Goal: Find contact information: Obtain details needed to contact an individual or organization

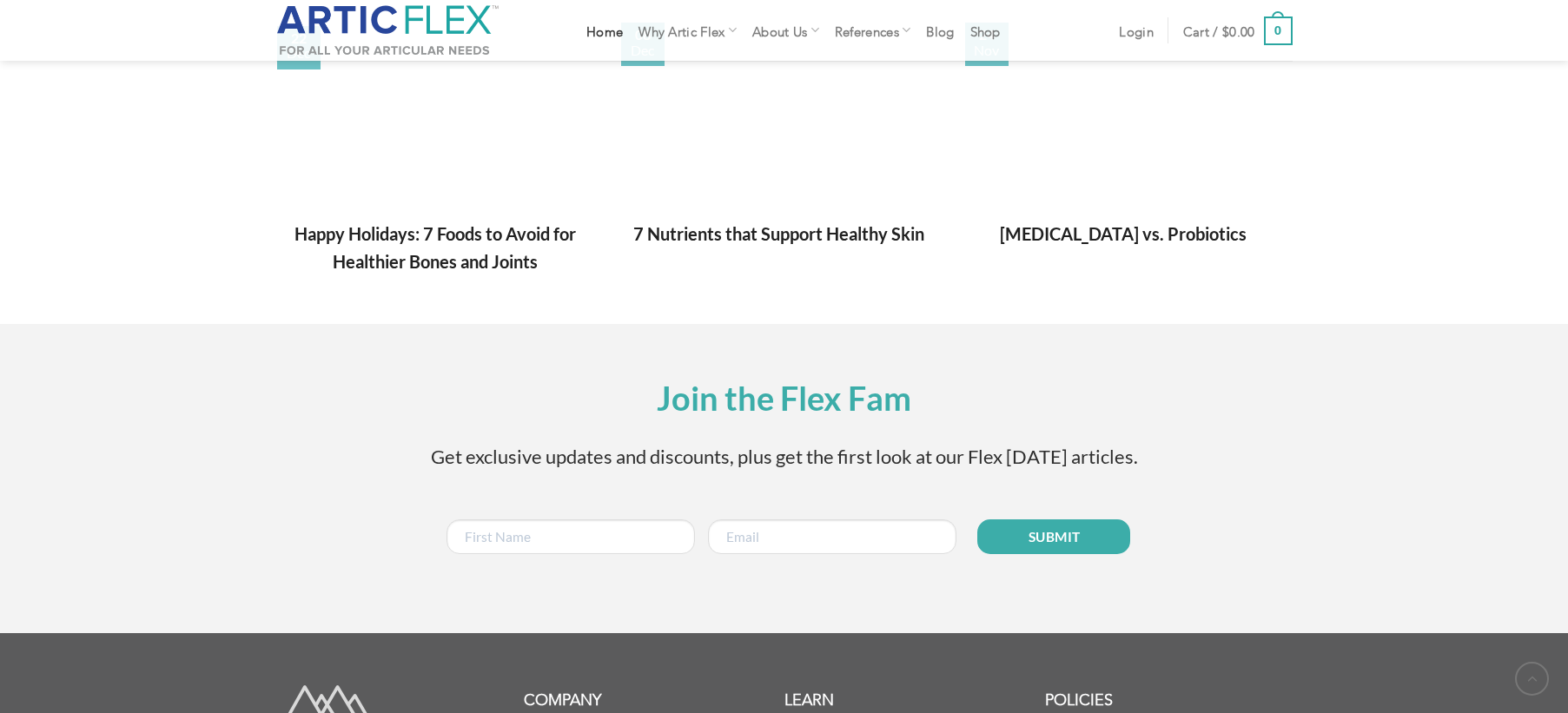
scroll to position [2500, 0]
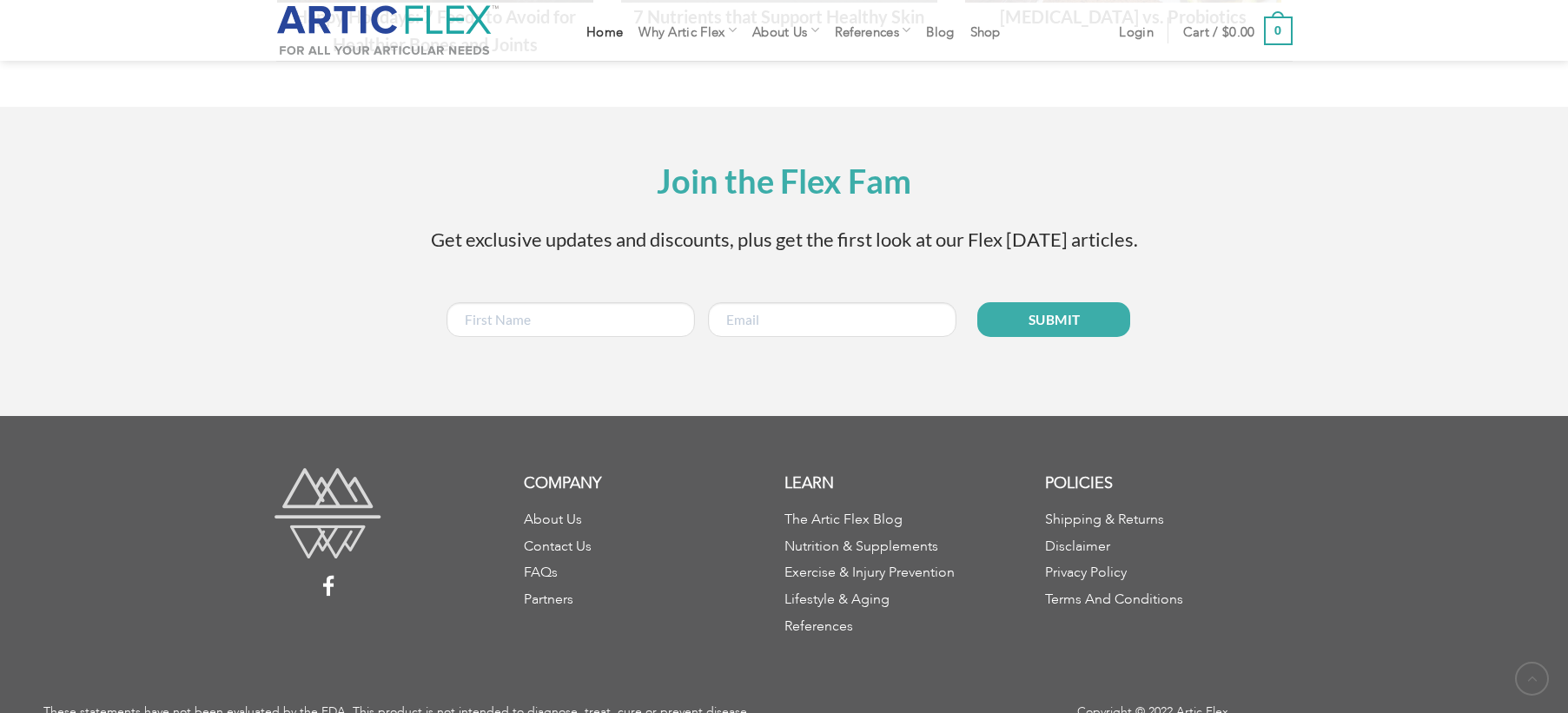
click at [578, 540] on link "Contact Us" at bounding box center [558, 544] width 68 height 7
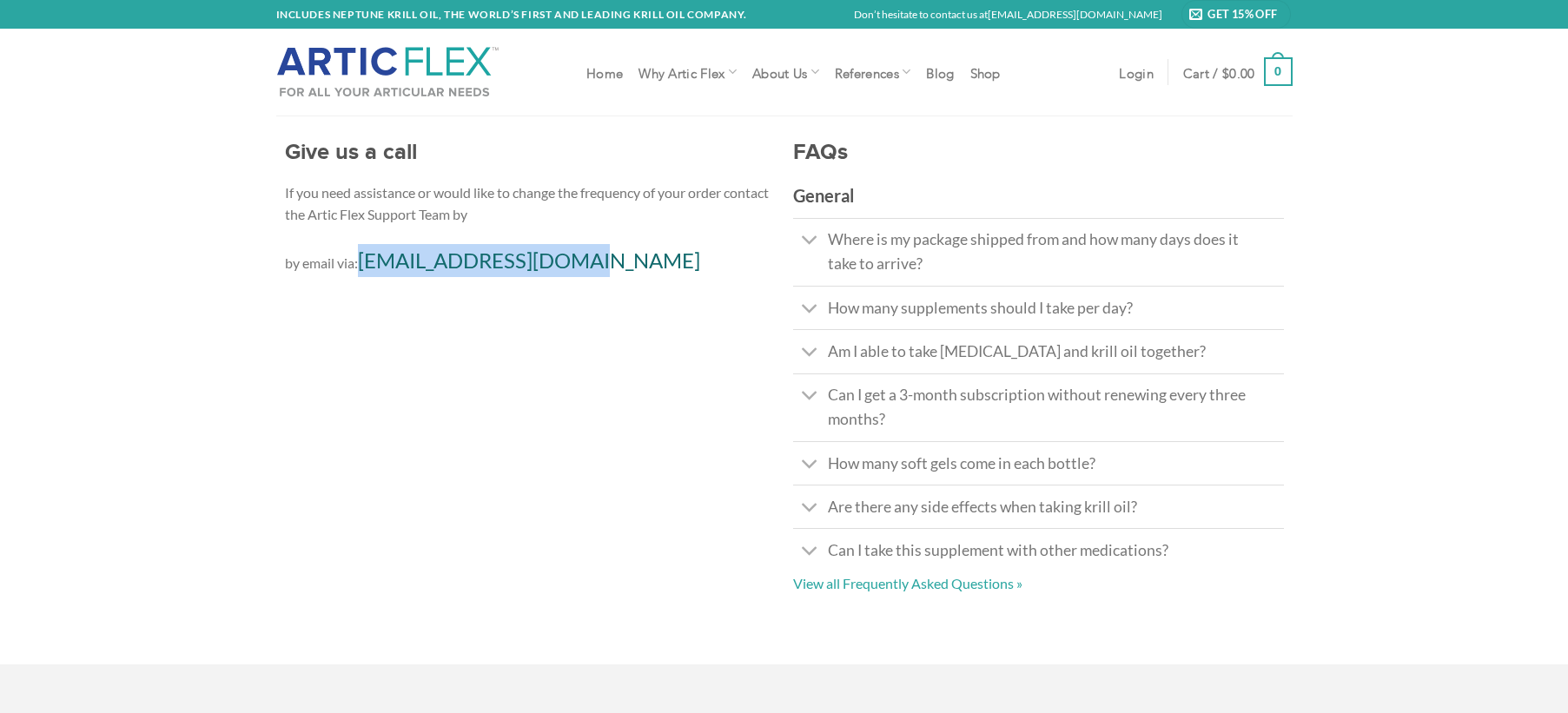
drag, startPoint x: 621, startPoint y: 263, endPoint x: 365, endPoint y: 250, distance: 256.3
click at [365, 250] on p "by email via: support@articflex.com" at bounding box center [531, 261] width 491 height 33
copy link "[EMAIL_ADDRESS][DOMAIN_NAME]"
